Goal: Task Accomplishment & Management: Manage account settings

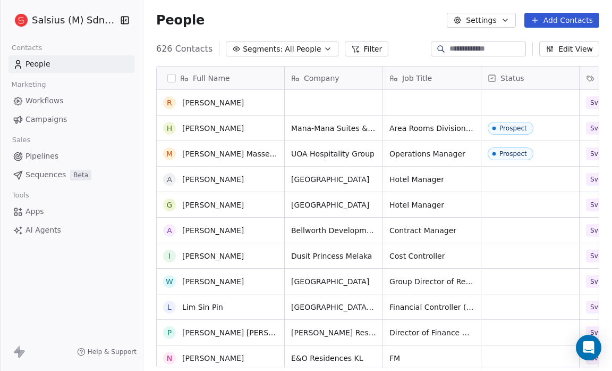
scroll to position [1646, 0]
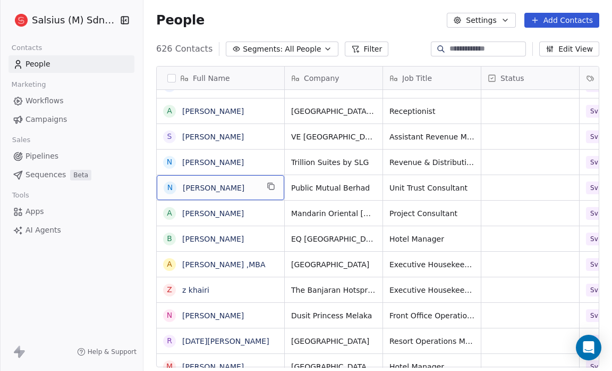
click at [232, 185] on span "[PERSON_NAME]" at bounding box center [220, 187] width 75 height 11
click at [209, 185] on link "[PERSON_NAME]" at bounding box center [213, 187] width 62 height 9
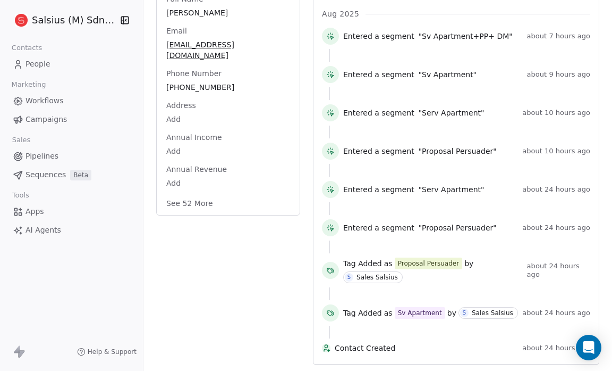
click at [201, 194] on button "See 52 More" at bounding box center [190, 203] width 60 height 19
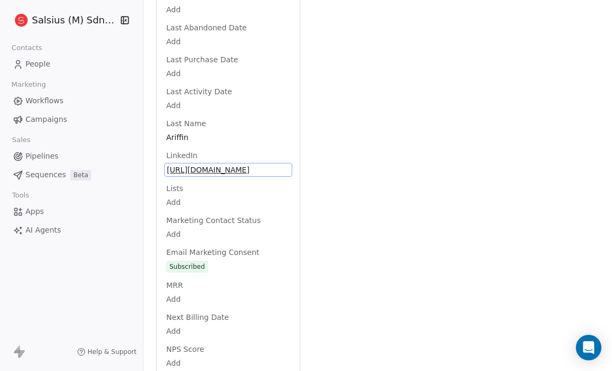
scroll to position [1010, 0]
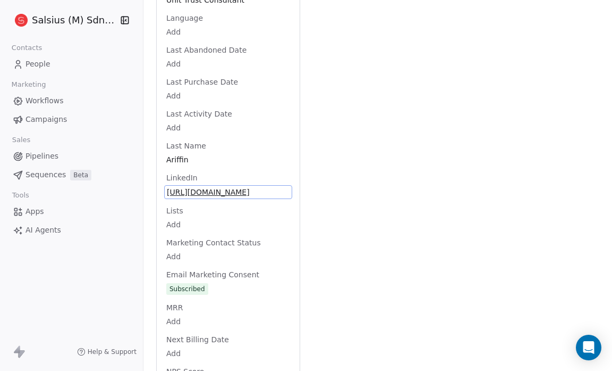
click at [250, 156] on div "Full Name [PERSON_NAME] Email [EMAIL_ADDRESS][DOMAIN_NAME] Phone Number [PHONE_…" at bounding box center [228, 105] width 128 height 1870
click at [248, 187] on span "[URL][DOMAIN_NAME]" at bounding box center [228, 192] width 123 height 11
click at [226, 187] on span "[URL][DOMAIN_NAME]" at bounding box center [228, 192] width 123 height 11
click at [370, 140] on div "Activity Activity Emails Emails Notes Notes Tasks Tasks Total Activity (9) [DAT…" at bounding box center [456, 85] width 287 height 1929
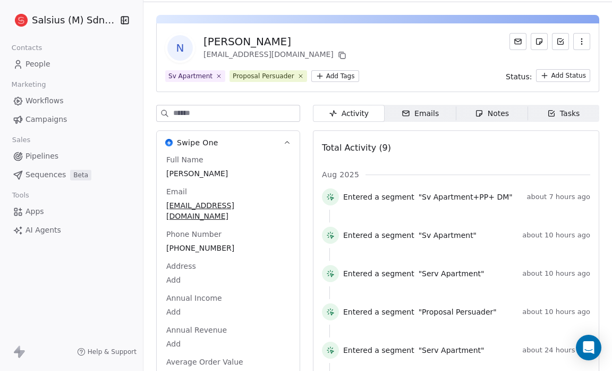
scroll to position [0, 0]
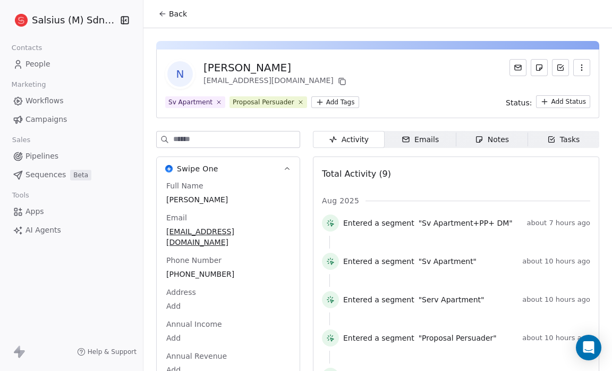
click at [163, 14] on icon at bounding box center [162, 14] width 9 height 9
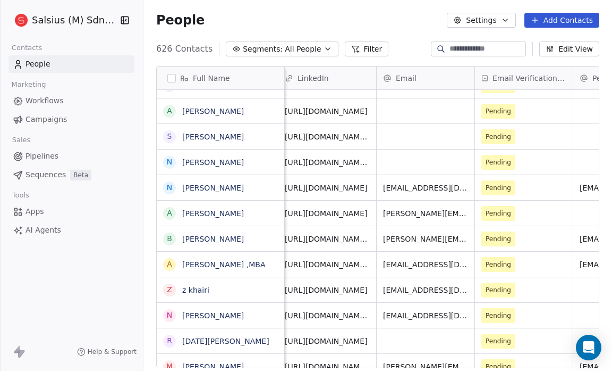
scroll to position [0, 349]
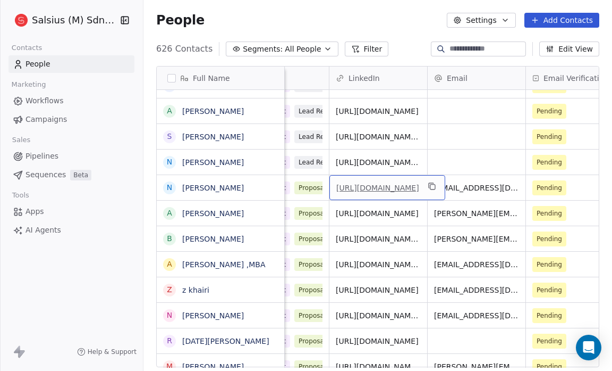
click at [377, 183] on link "[URL][DOMAIN_NAME]" at bounding box center [378, 187] width 83 height 9
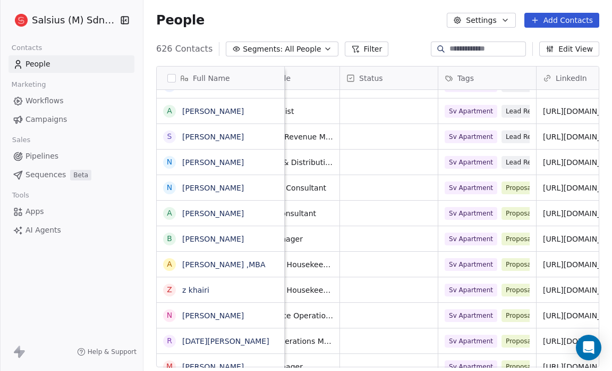
scroll to position [0, 141]
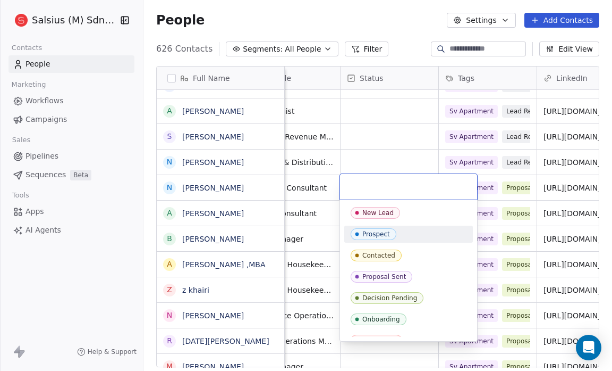
click at [370, 232] on div "Prospect" at bounding box center [377, 233] width 28 height 7
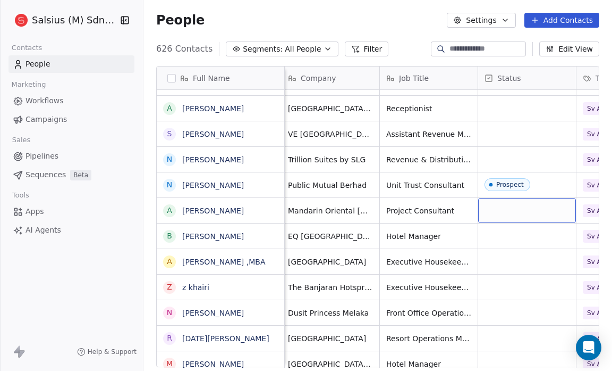
scroll to position [6, 0]
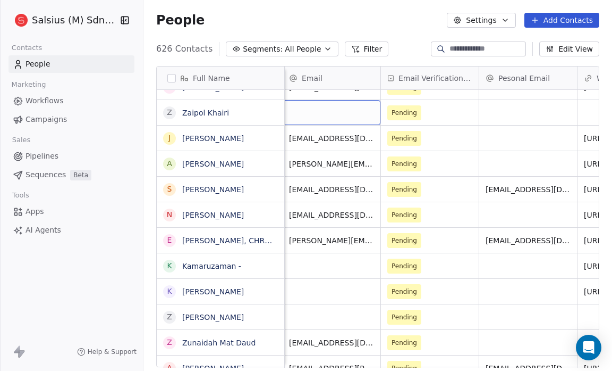
scroll to position [0, 456]
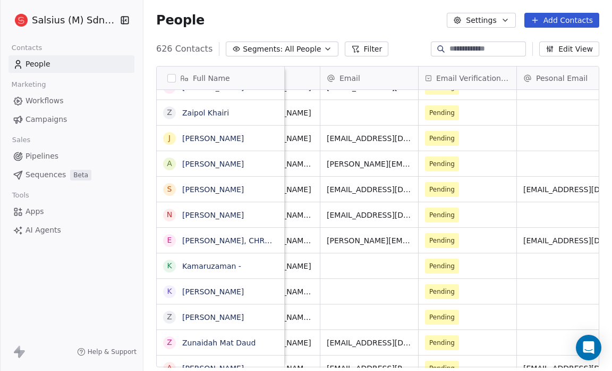
click at [579, 49] on button "Edit View" at bounding box center [570, 48] width 60 height 15
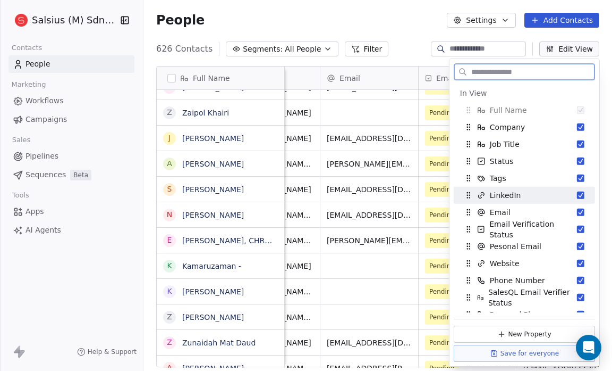
click at [577, 194] on button "Suggestions" at bounding box center [580, 194] width 7 height 7
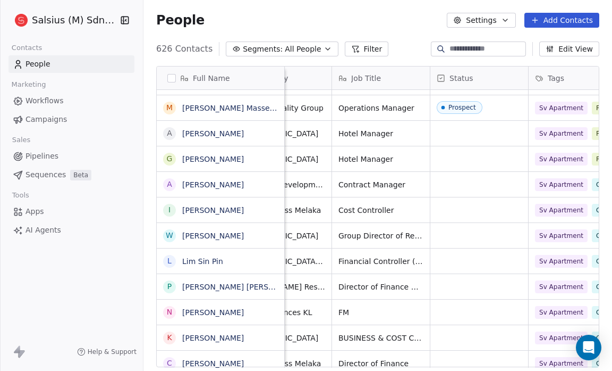
scroll to position [6, 49]
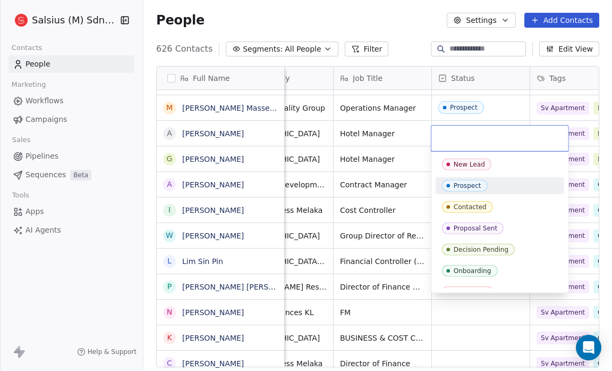
click at [463, 186] on div "Prospect" at bounding box center [468, 185] width 28 height 7
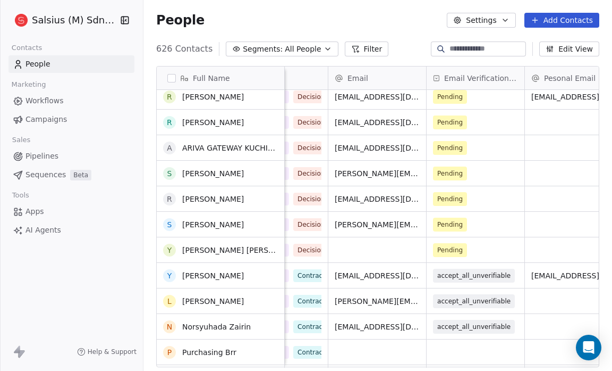
scroll to position [2529, 0]
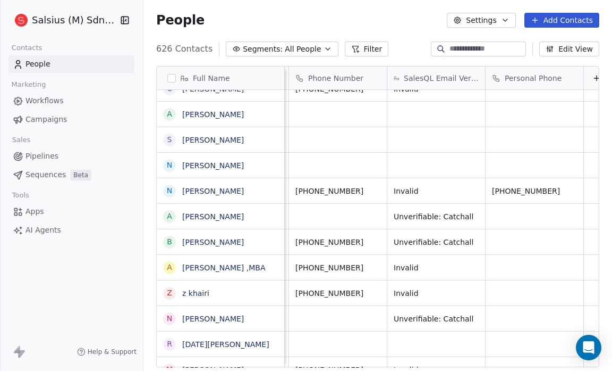
click at [324, 46] on icon "button" at bounding box center [328, 49] width 9 height 9
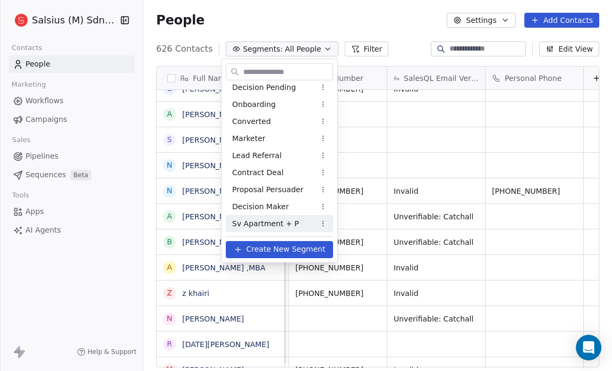
click at [287, 221] on span "Sv Apartment + P" at bounding box center [265, 222] width 67 height 11
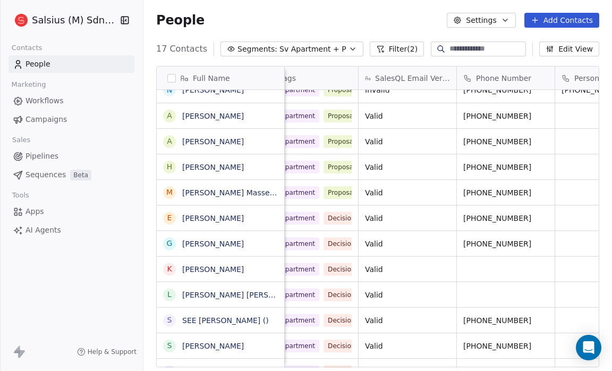
scroll to position [0, 812]
click at [539, 154] on div "[PERSON_NAME][EMAIL_ADDRESS][DOMAIN_NAME] Pending Prospect Sv Apartment Proposa…" at bounding box center [76, 167] width 1206 height 26
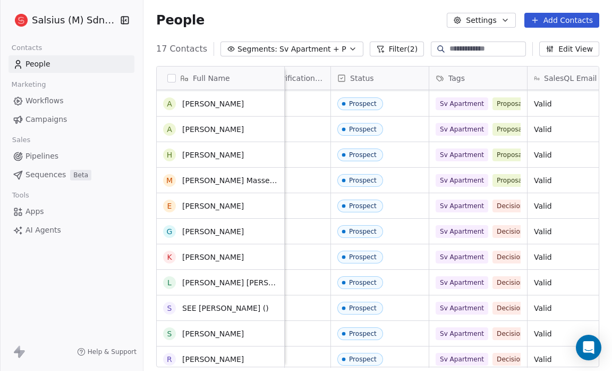
scroll to position [0, 0]
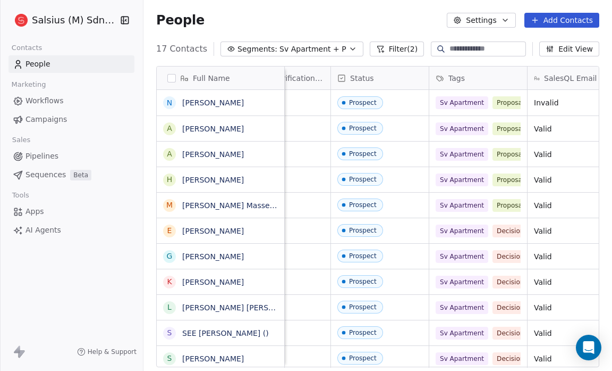
click at [349, 51] on icon "button" at bounding box center [353, 49] width 9 height 9
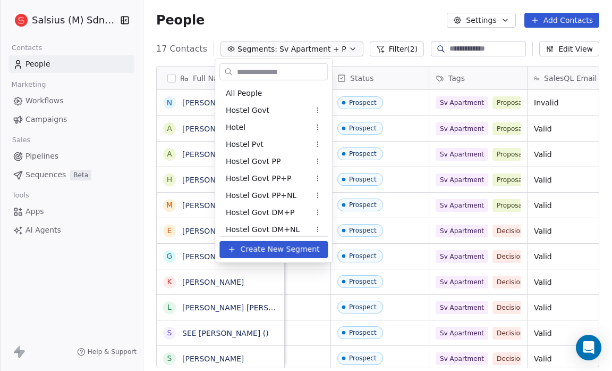
scroll to position [516, 0]
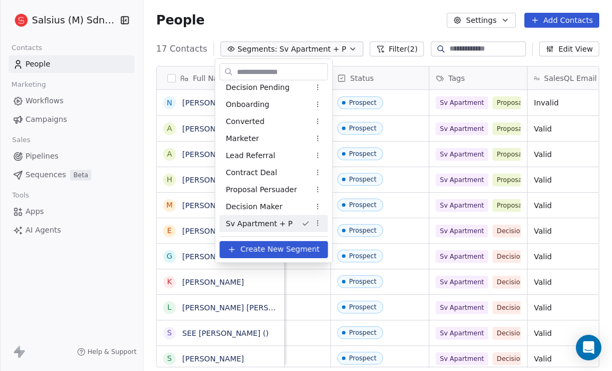
click at [314, 222] on html "Salsius (M) Sdn Bhd Contacts People Marketing Workflows Campaigns Sales Pipelin…" at bounding box center [306, 185] width 612 height 371
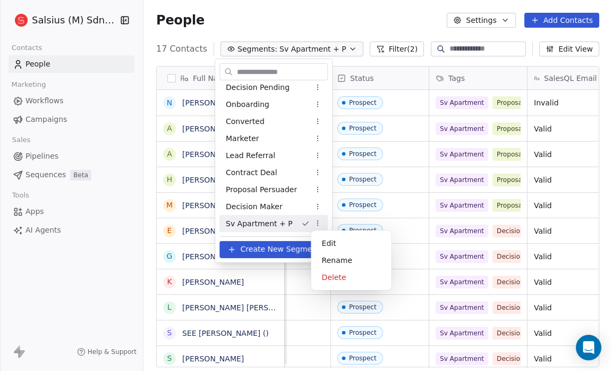
click at [314, 222] on html "Salsius (M) Sdn Bhd Contacts People Marketing Workflows Campaigns Sales Pipelin…" at bounding box center [306, 185] width 612 height 371
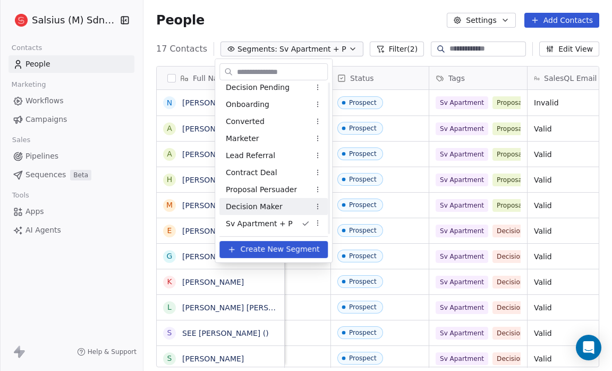
scroll to position [500, 0]
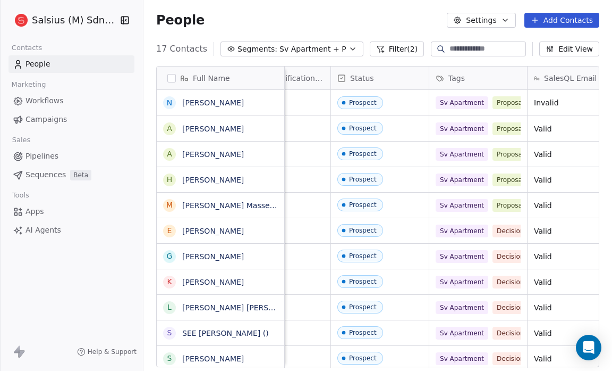
click at [22, 169] on html "Salsius (M) Sdn Bhd Contacts People Marketing Workflows Campaigns Sales Pipelin…" at bounding box center [306, 185] width 612 height 371
click at [280, 48] on span "Sv Apartment + P" at bounding box center [313, 49] width 67 height 11
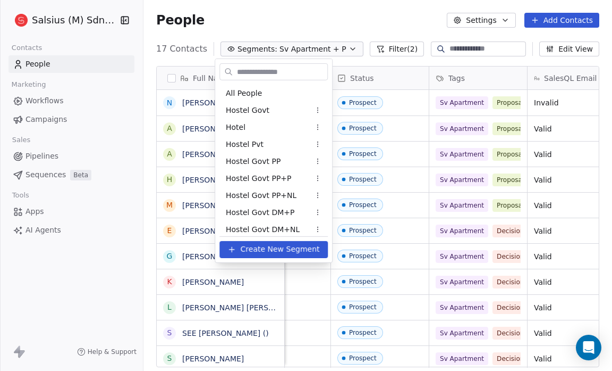
scroll to position [516, 0]
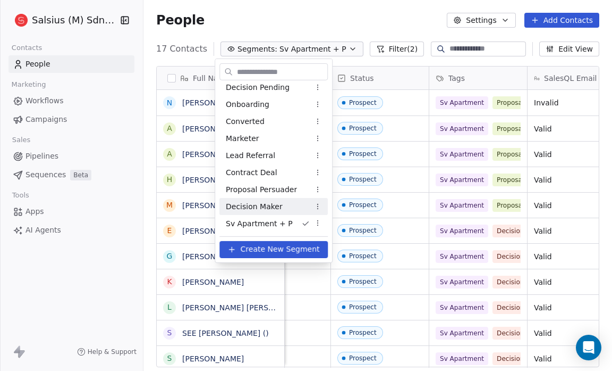
click at [259, 206] on span "Decision Maker" at bounding box center [254, 205] width 57 height 11
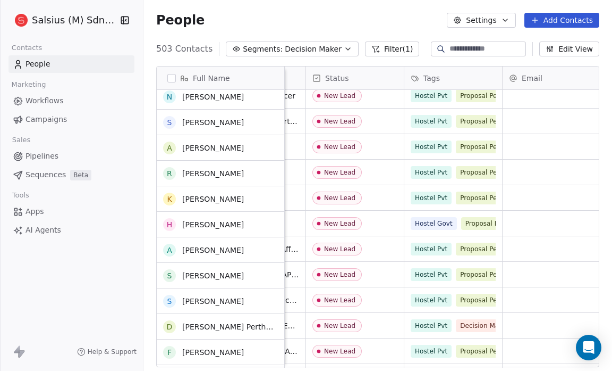
scroll to position [1050, 0]
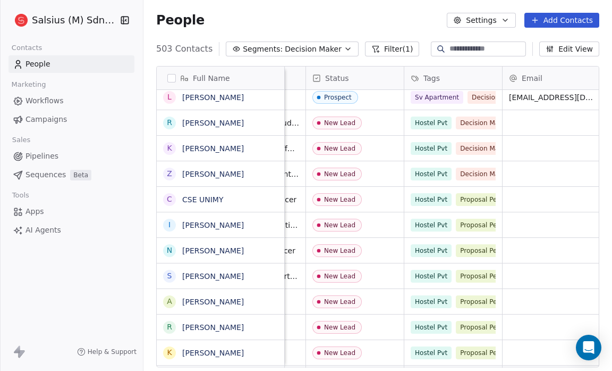
click at [295, 47] on span "Decision Maker" at bounding box center [313, 49] width 57 height 11
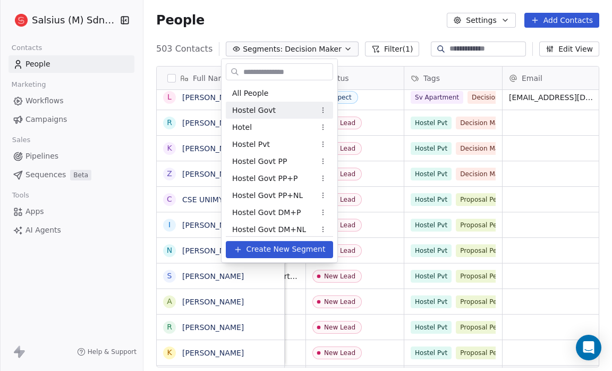
click at [279, 110] on div "Hostel Govt" at bounding box center [279, 110] width 107 height 17
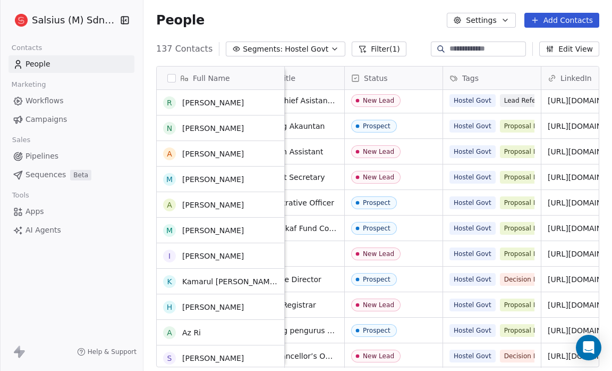
scroll to position [830, 0]
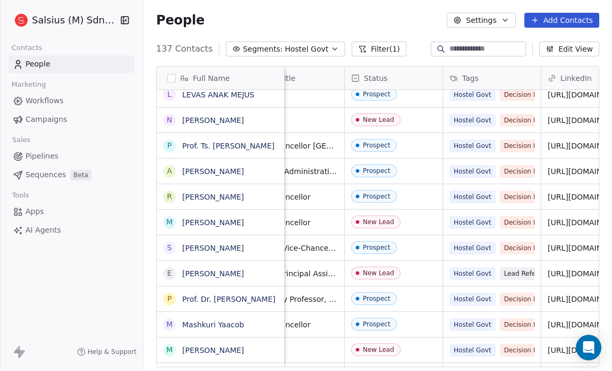
click at [331, 46] on icon "button" at bounding box center [335, 49] width 9 height 9
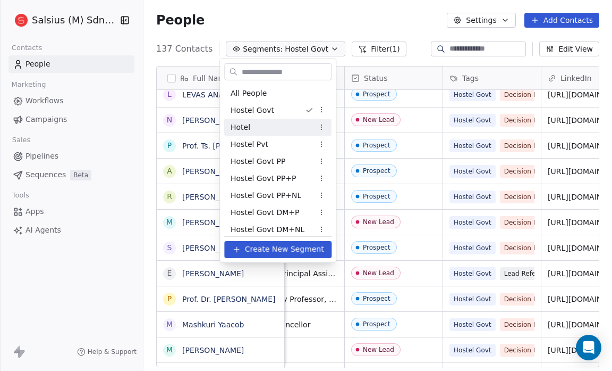
click at [276, 123] on div "Hotel" at bounding box center [277, 127] width 107 height 17
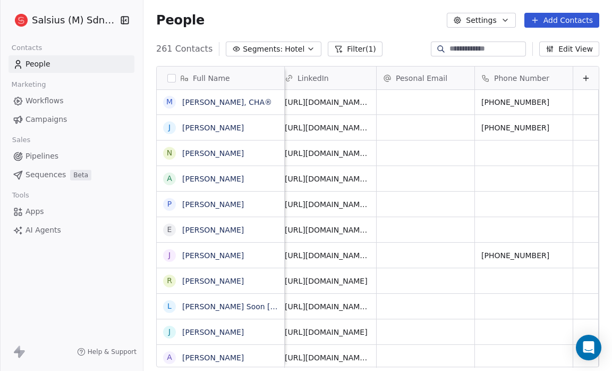
click at [350, 15] on div "People Settings Add Contacts" at bounding box center [377, 20] width 443 height 15
click at [323, 15] on div "People Settings Add Contacts" at bounding box center [377, 20] width 443 height 15
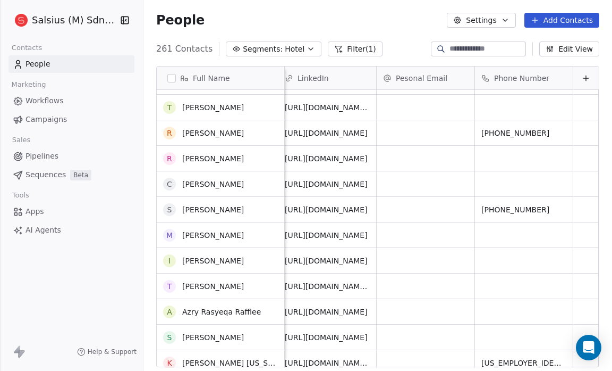
scroll to position [738, 0]
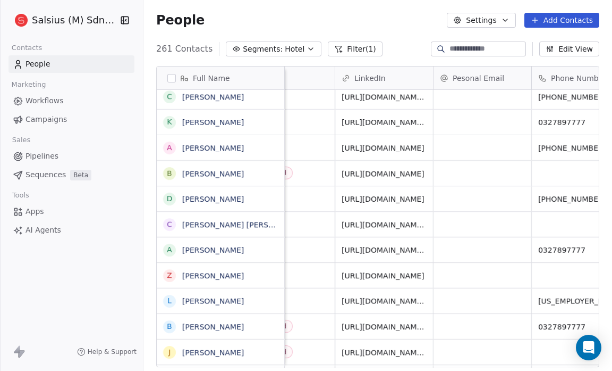
scroll to position [2, 441]
click at [457, 201] on div "grid" at bounding box center [483, 198] width 98 height 25
click at [446, 202] on input "email" at bounding box center [483, 196] width 94 height 21
